Goal: Find specific page/section: Find specific page/section

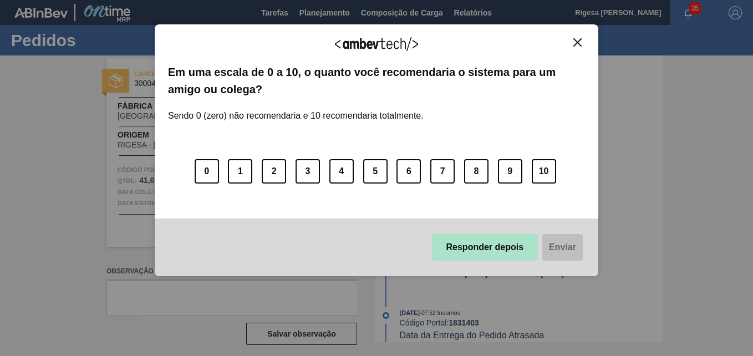
click at [483, 246] on button "Responder depois" at bounding box center [485, 247] width 106 height 27
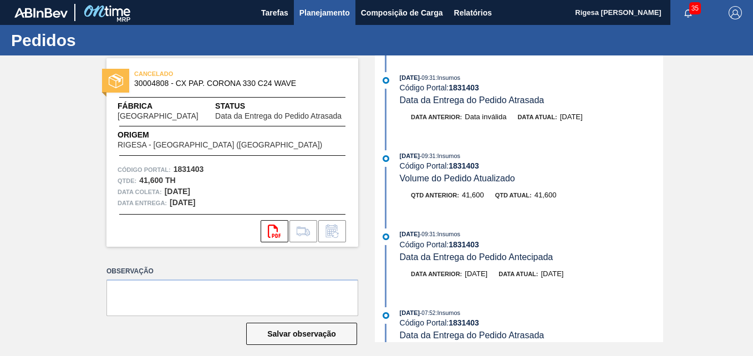
click at [306, 13] on span "Planejamento" at bounding box center [324, 12] width 50 height 13
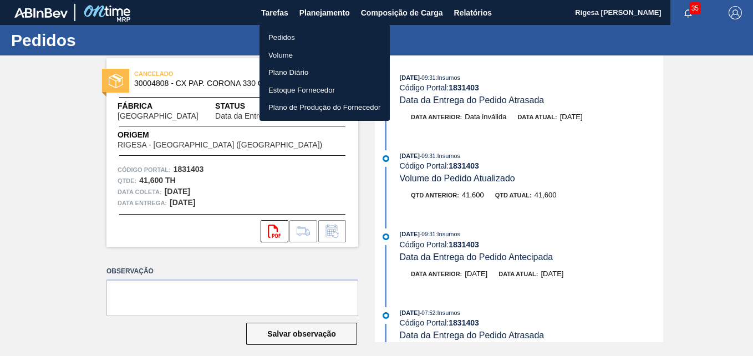
click at [287, 40] on li "Pedidos" at bounding box center [324, 38] width 130 height 18
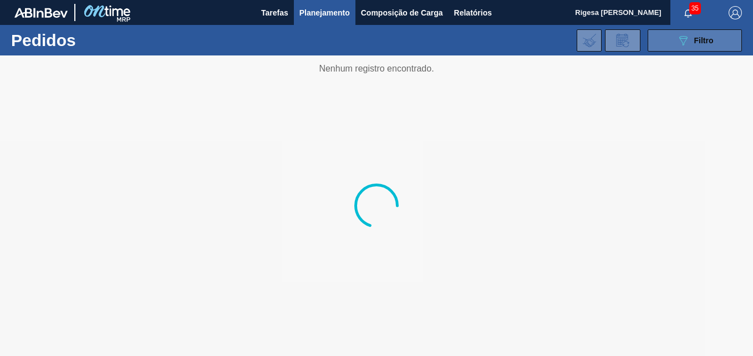
click at [667, 39] on button "089F7B8B-B2A5-4AFE-B5C0-19BA573D28AC Filtro" at bounding box center [694, 40] width 94 height 22
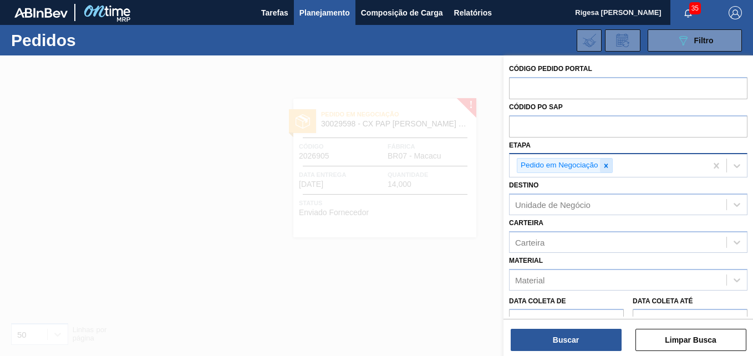
click at [607, 165] on icon at bounding box center [606, 166] width 8 height 8
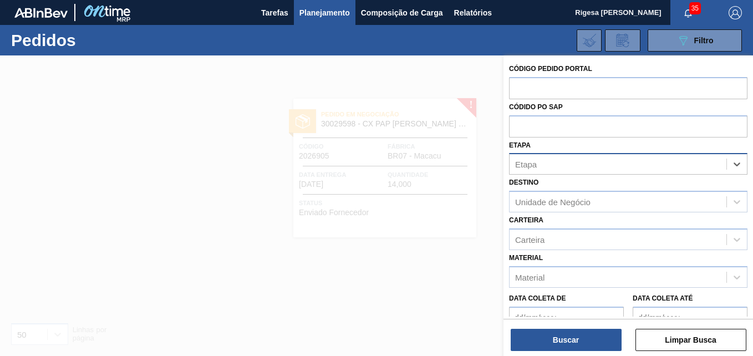
click at [556, 166] on div "Etapa" at bounding box center [617, 164] width 217 height 16
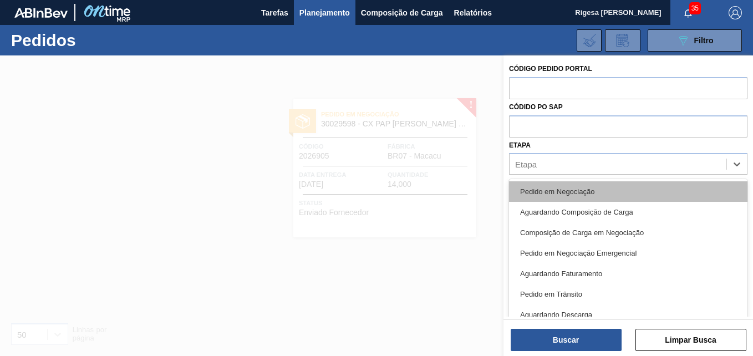
click at [554, 187] on div "Pedido em Negociação" at bounding box center [628, 191] width 238 height 21
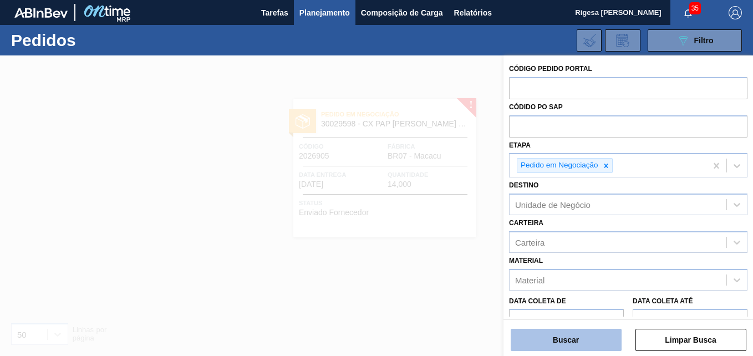
click at [564, 340] on button "Buscar" at bounding box center [565, 340] width 111 height 22
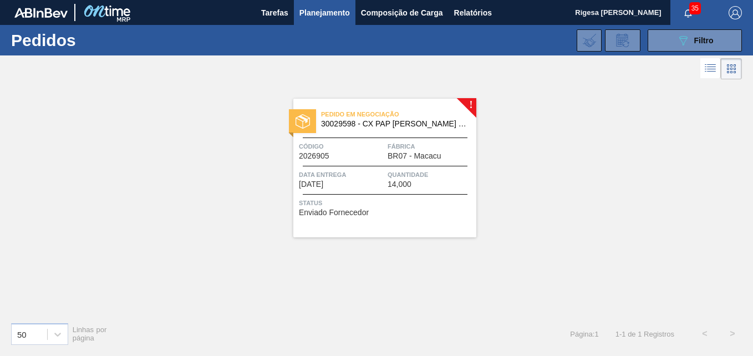
click at [362, 124] on span "30029598 - CX PAP PATAG AMBER 740ML C6 NIV24" at bounding box center [394, 124] width 146 height 8
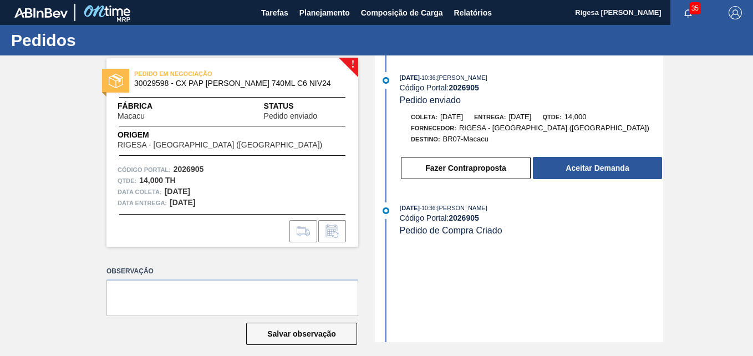
click at [152, 82] on span "30029598 - CX PAP PATAG AMBER 740ML C6 NIV24" at bounding box center [234, 83] width 201 height 8
copy span "30029598"
click at [155, 83] on span "30029598 - CX PAP PATAG AMBER 740ML C6 NIV24" at bounding box center [234, 83] width 201 height 8
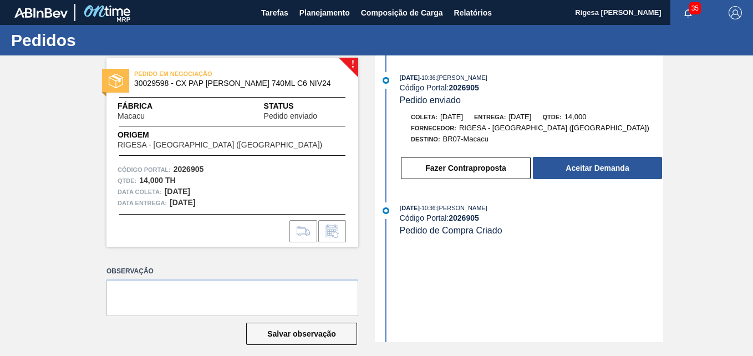
click at [181, 40] on h1 "Pedidos" at bounding box center [109, 40] width 197 height 13
